Goal: Transaction & Acquisition: Purchase product/service

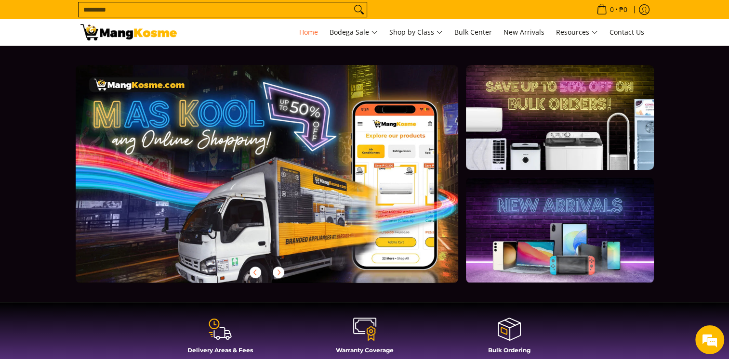
click at [100, 5] on input "Search..." at bounding box center [215, 9] width 273 height 14
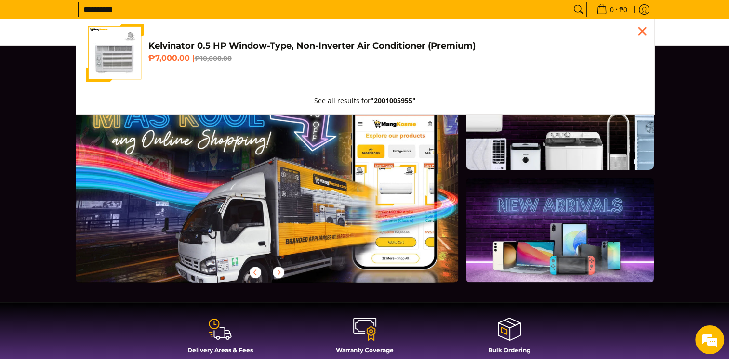
type input "**********"
click at [324, 38] on link "Kelvinator 0.5 HP Window-Type, Non-Inverter Air Conditioner (Premium) ₱7,000.00…" at bounding box center [365, 53] width 559 height 58
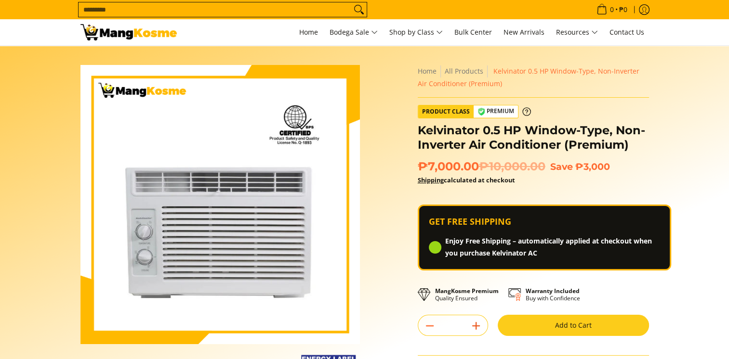
click at [477, 244] on span "Enjoy Free Shipping – automatically applied at checkout when you purchase Kelvi…" at bounding box center [552, 248] width 215 height 24
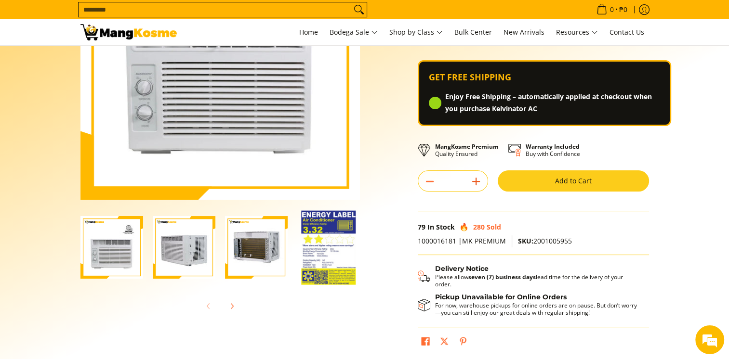
click at [477, 183] on icon "Add" at bounding box center [475, 181] width 13 height 13
type input "*"
click at [533, 183] on button "Add to Cart" at bounding box center [573, 181] width 151 height 21
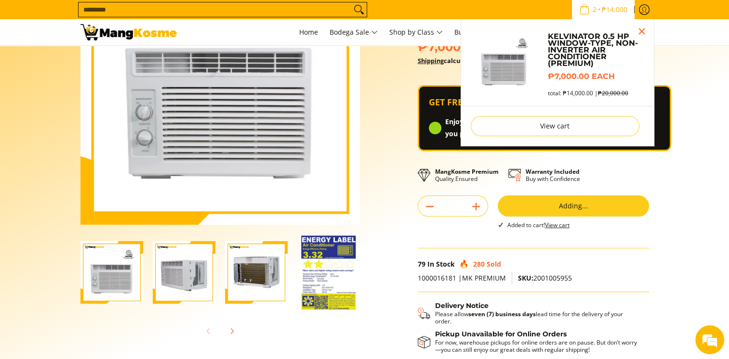
scroll to position [118, 0]
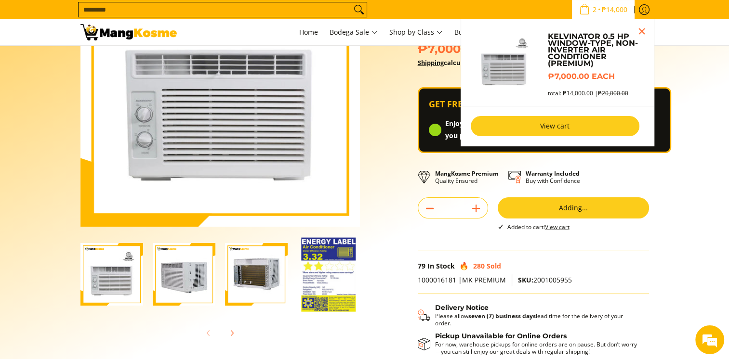
click at [576, 129] on link "View cart" at bounding box center [555, 126] width 169 height 20
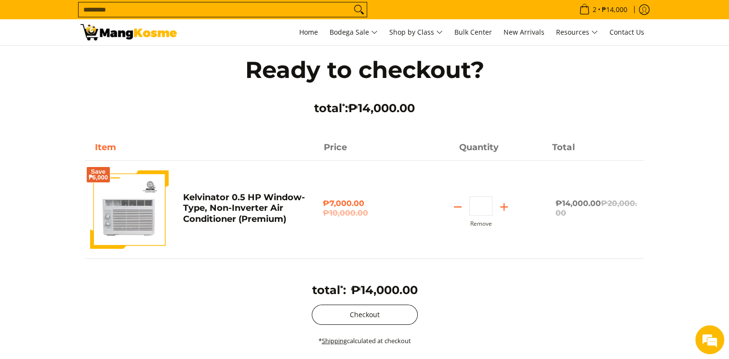
click at [359, 312] on button "Checkout" at bounding box center [365, 315] width 106 height 20
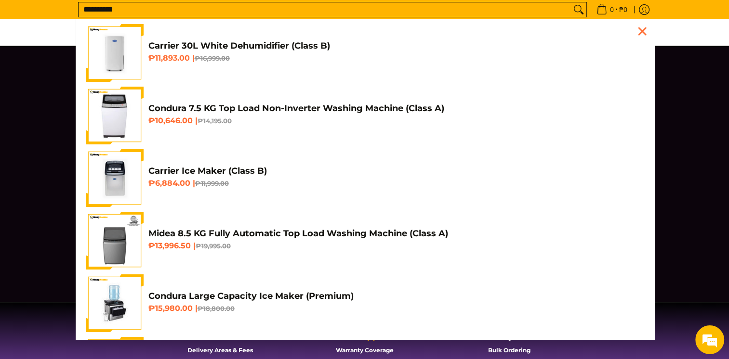
scroll to position [0, 383]
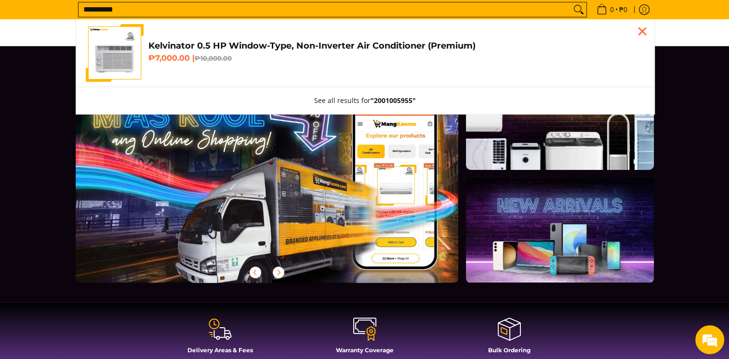
type input "**********"
click at [282, 45] on h4 "Kelvinator 0.5 HP Window-Type, Non-Inverter Air Conditioner (Premium)" at bounding box center [396, 45] width 496 height 11
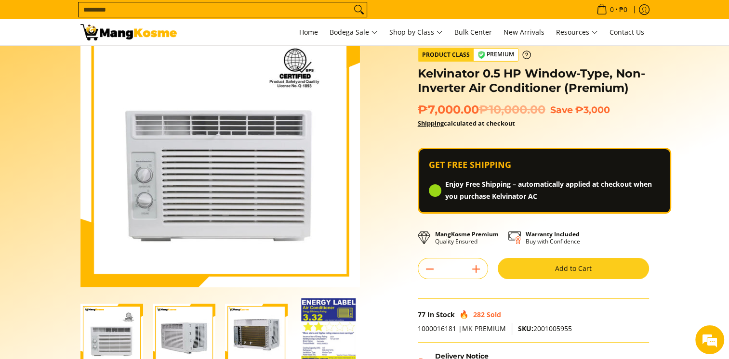
scroll to position [145, 0]
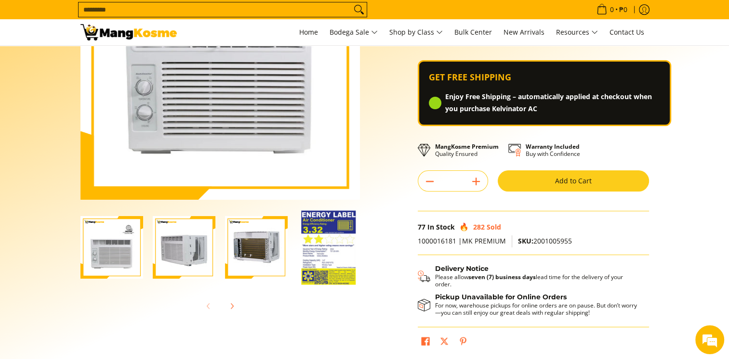
click at [545, 181] on button "Add to Cart" at bounding box center [573, 181] width 151 height 21
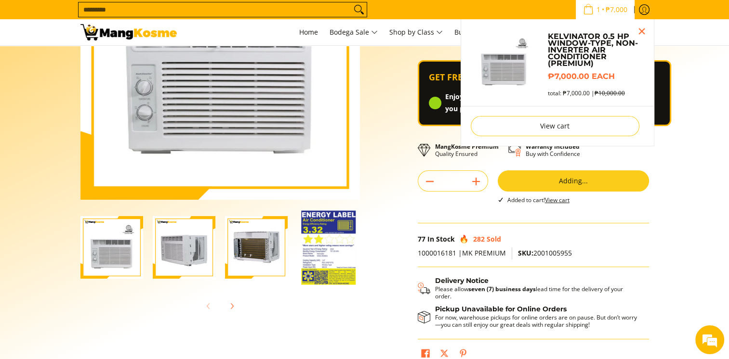
scroll to position [118, 0]
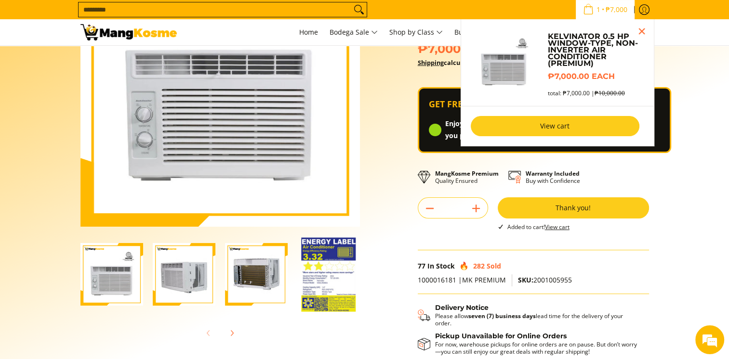
click at [552, 122] on link "View cart" at bounding box center [555, 126] width 169 height 20
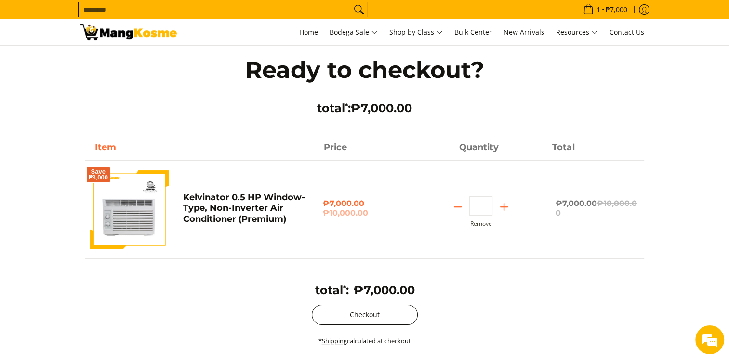
click at [385, 321] on button "Checkout" at bounding box center [365, 315] width 106 height 20
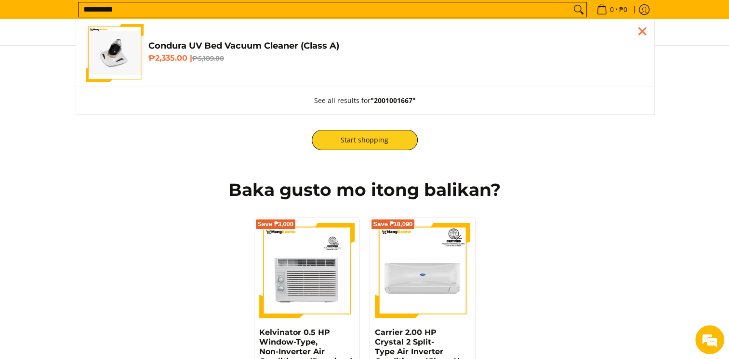
type input "**********"
click at [206, 42] on h4 "Condura UV Bed Vacuum Cleaner (Class A)" at bounding box center [396, 45] width 496 height 11
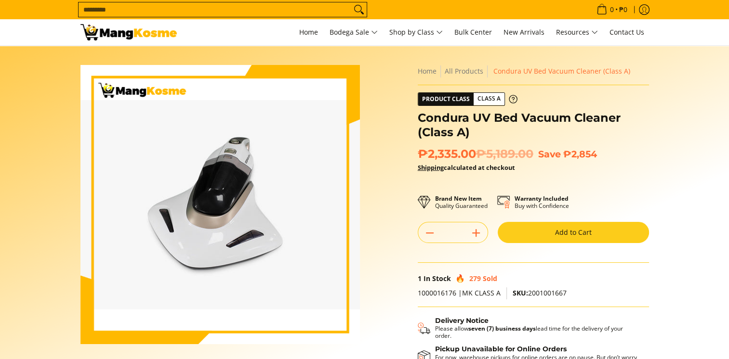
click at [555, 236] on button "Add to Cart" at bounding box center [573, 232] width 151 height 21
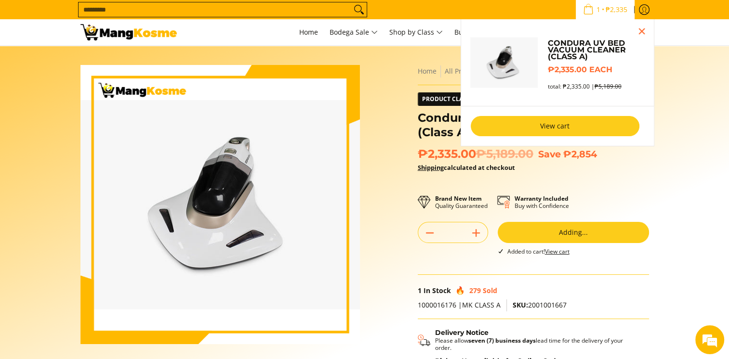
click at [586, 134] on link "View cart" at bounding box center [555, 126] width 169 height 20
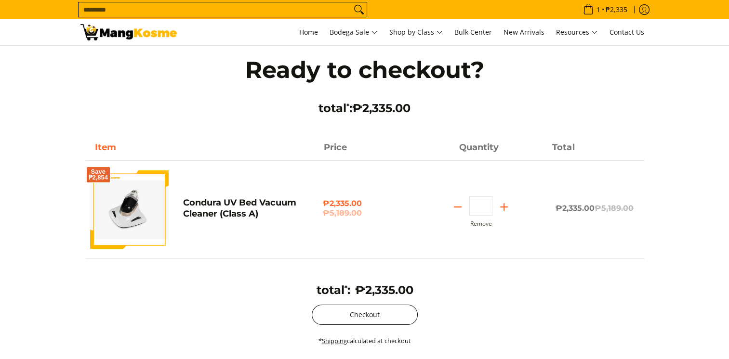
click at [390, 307] on button "Checkout" at bounding box center [365, 315] width 106 height 20
